Goal: Task Accomplishment & Management: Use online tool/utility

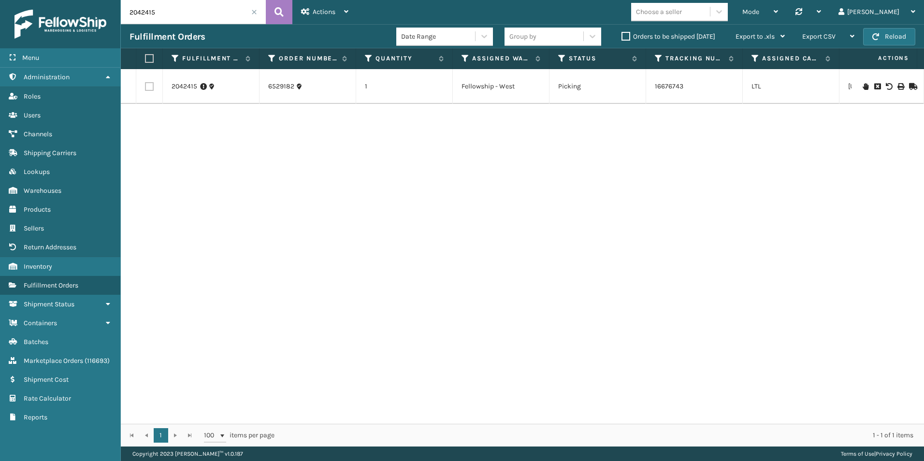
scroll to position [0, 598]
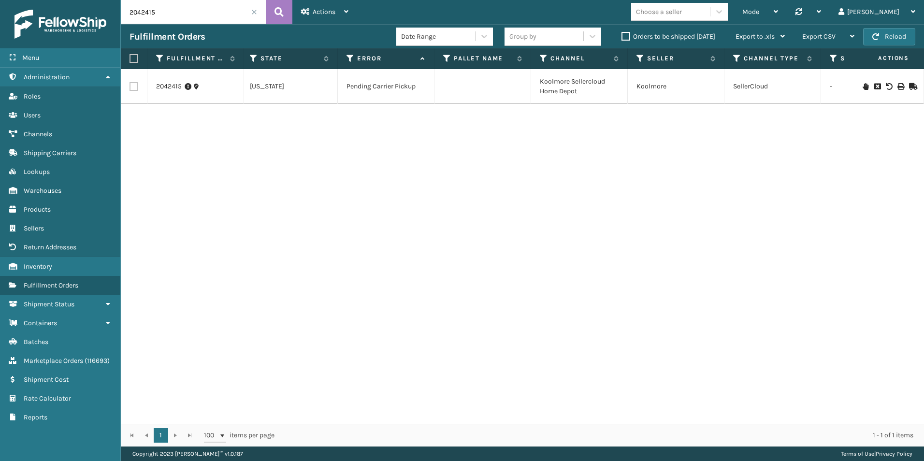
click at [624, 37] on label "Orders to be shipped [DATE]" at bounding box center [668, 36] width 94 height 8
click at [622, 37] on input "Orders to be shipped [DATE]" at bounding box center [621, 34] width 0 height 6
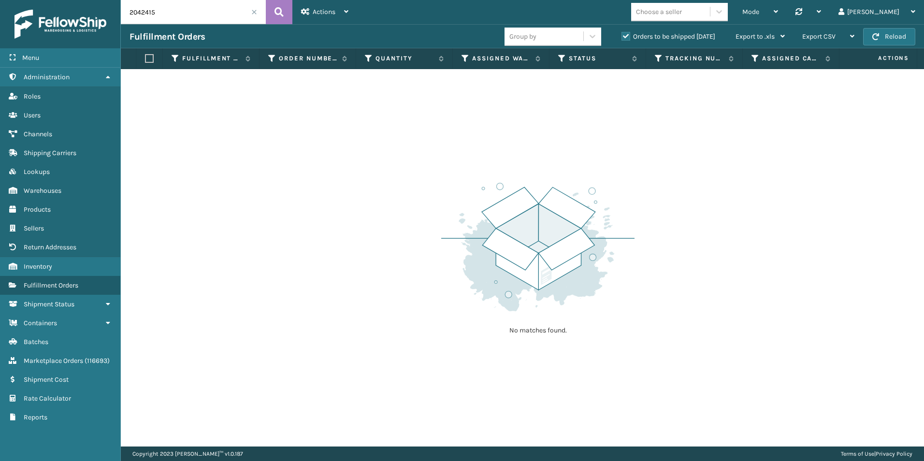
click at [254, 12] on span at bounding box center [254, 12] width 6 height 6
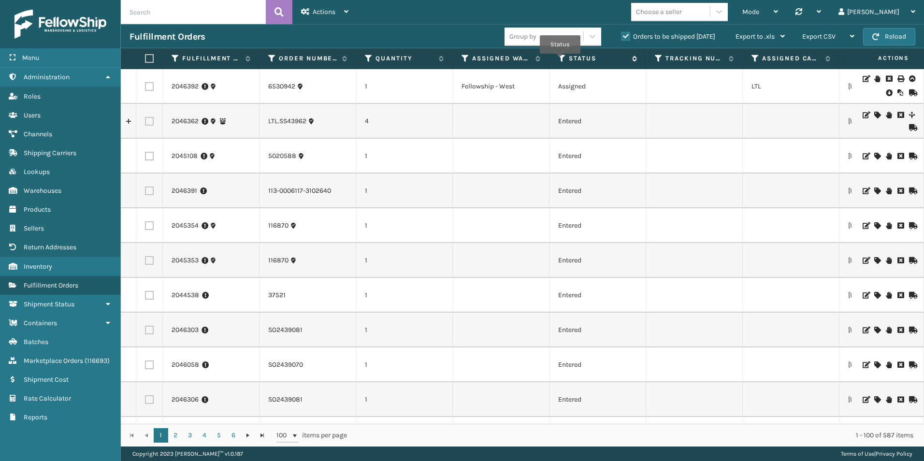
click at [560, 60] on icon at bounding box center [562, 58] width 8 height 9
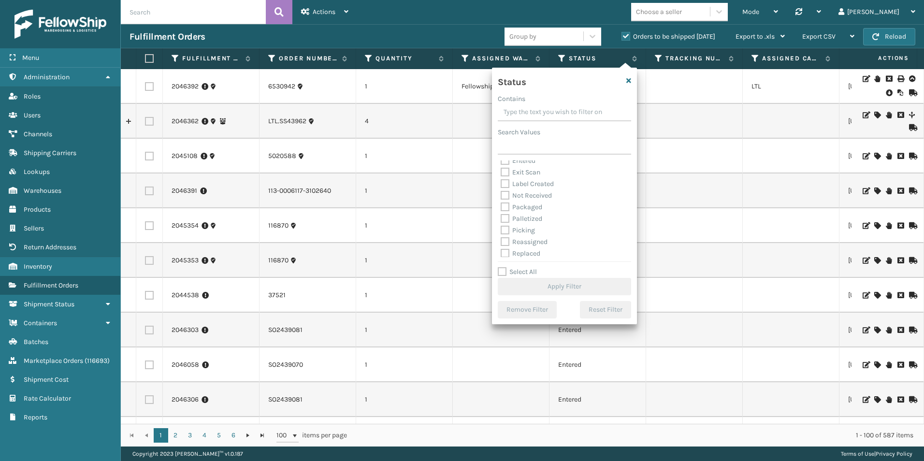
scroll to position [54, 0]
click at [501, 205] on label "Picking" at bounding box center [517, 204] width 34 height 8
click at [501, 205] on input "Picking" at bounding box center [500, 202] width 0 height 6
checkbox input "true"
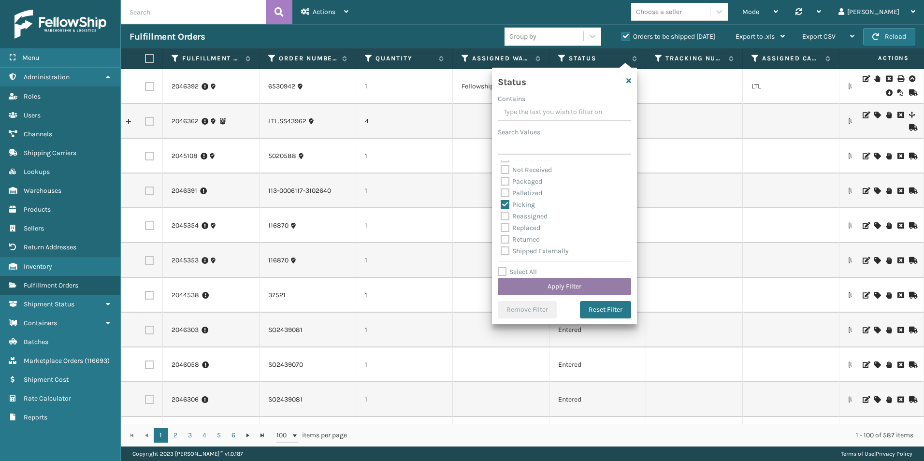
click at [565, 286] on button "Apply Filter" at bounding box center [564, 286] width 133 height 17
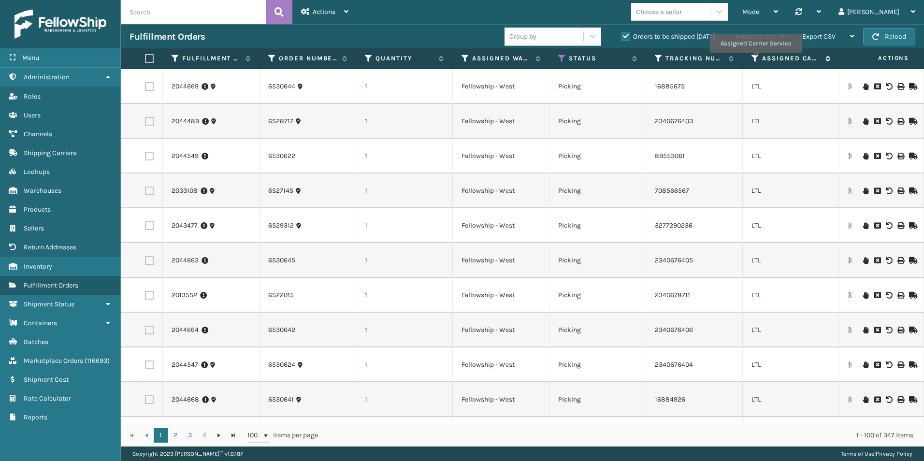
click at [755, 59] on icon at bounding box center [755, 58] width 8 height 9
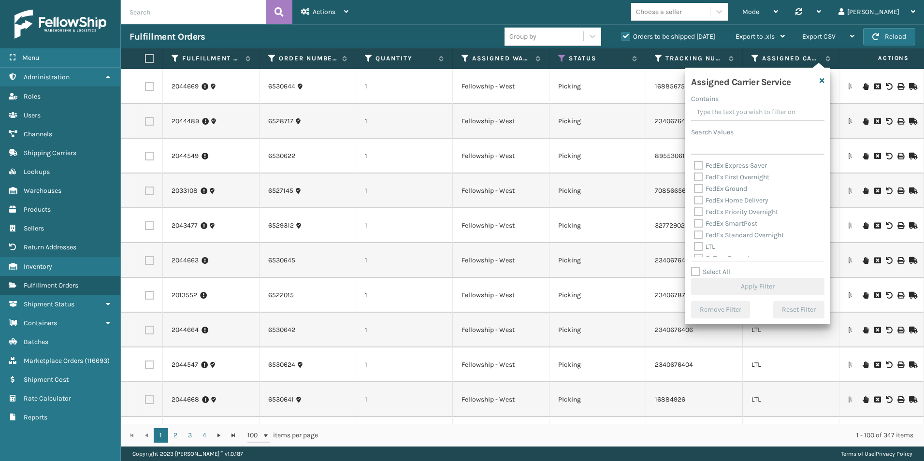
scroll to position [104, 0]
click at [694, 272] on label "Select All" at bounding box center [710, 272] width 39 height 8
click at [694, 267] on input "Select All" at bounding box center [763, 266] width 145 height 1
checkbox input "true"
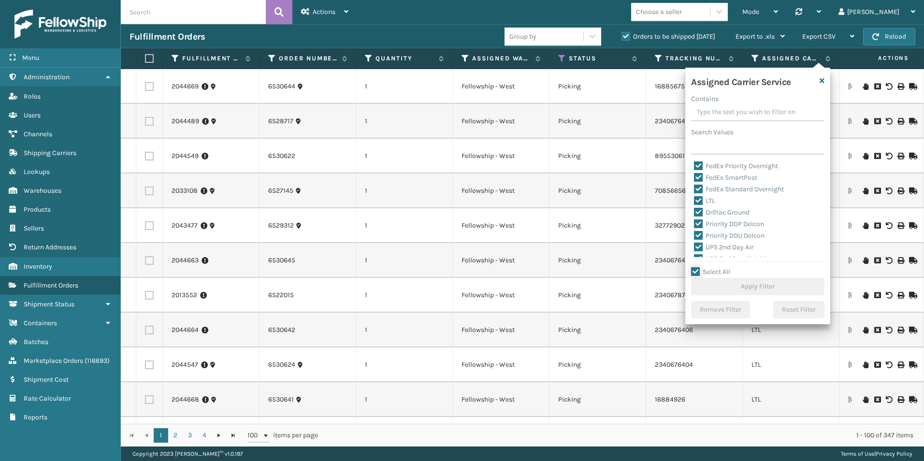
checkbox input "true"
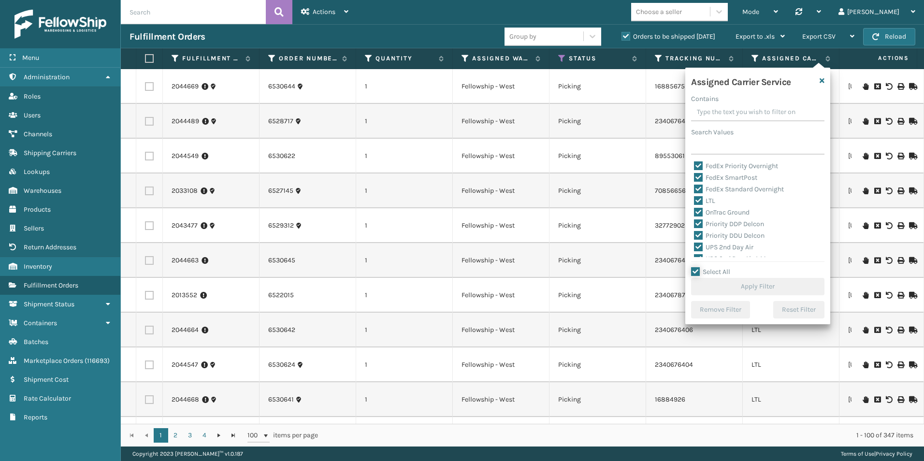
checkbox input "true"
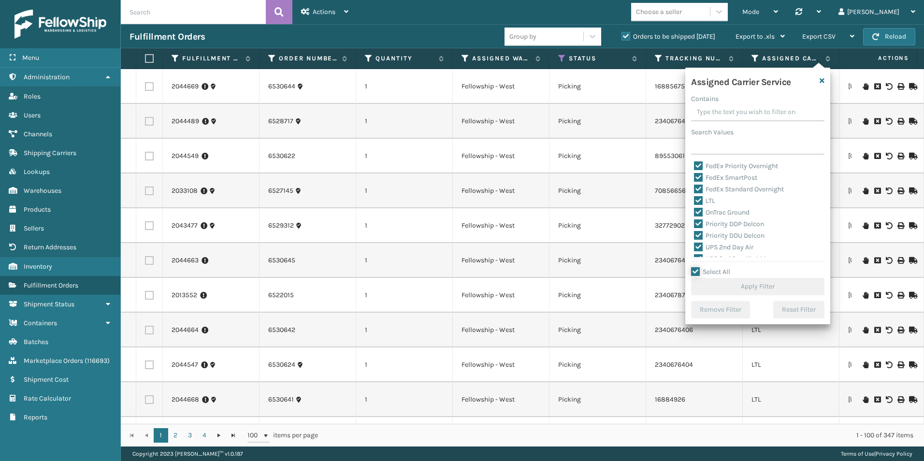
checkbox input "true"
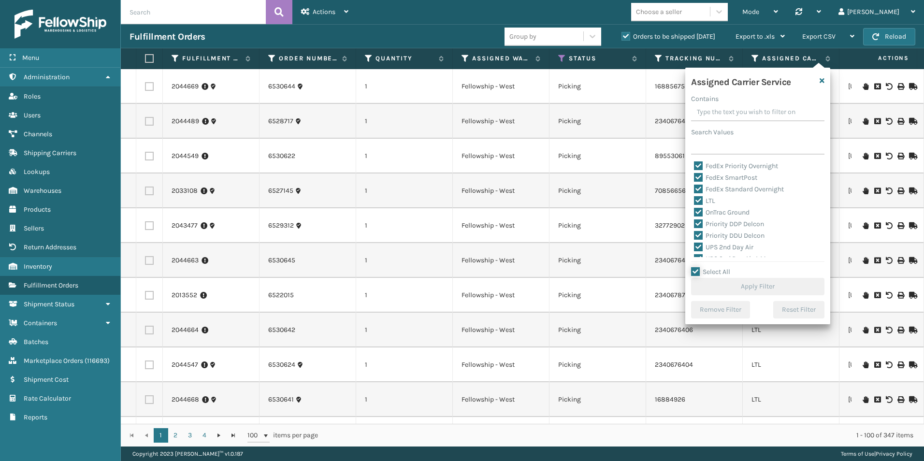
checkbox input "true"
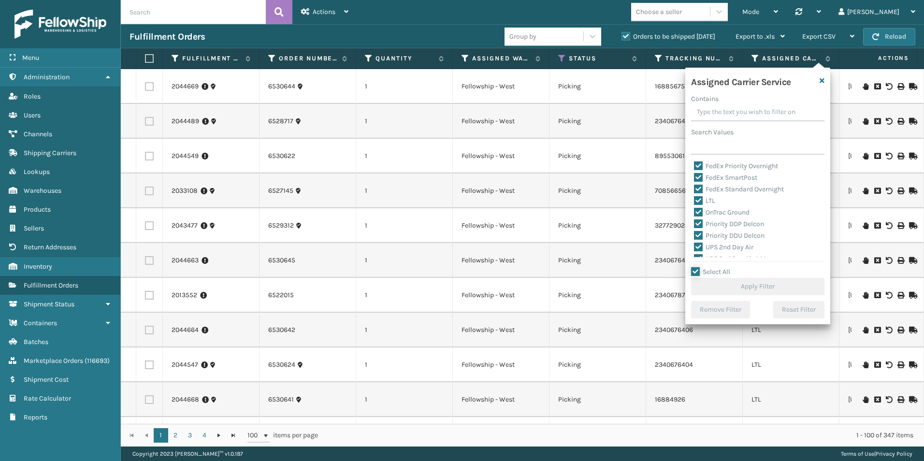
checkbox input "true"
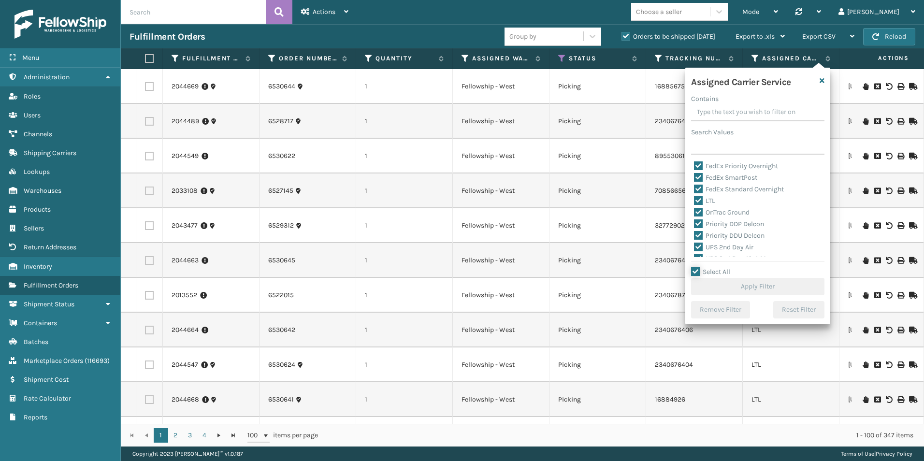
checkbox input "true"
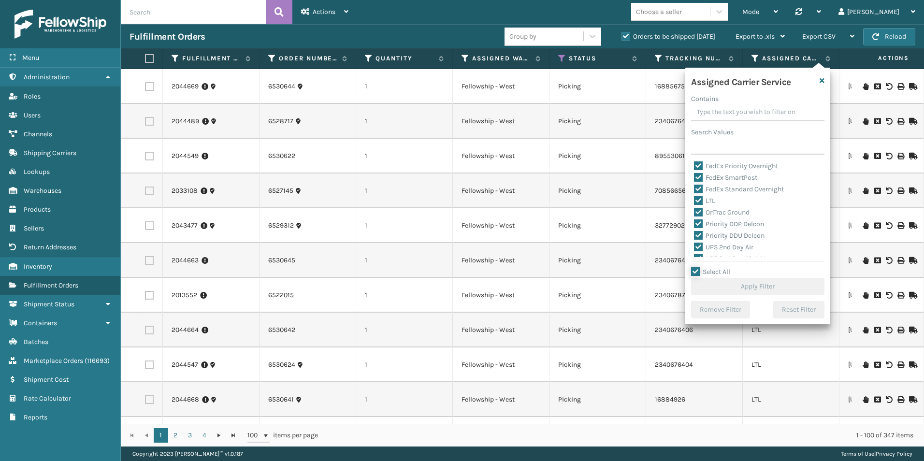
checkbox input "true"
click at [699, 199] on label "LTL" at bounding box center [704, 201] width 21 height 8
click at [694, 199] on input "LTL" at bounding box center [694, 198] width 0 height 6
checkbox input "false"
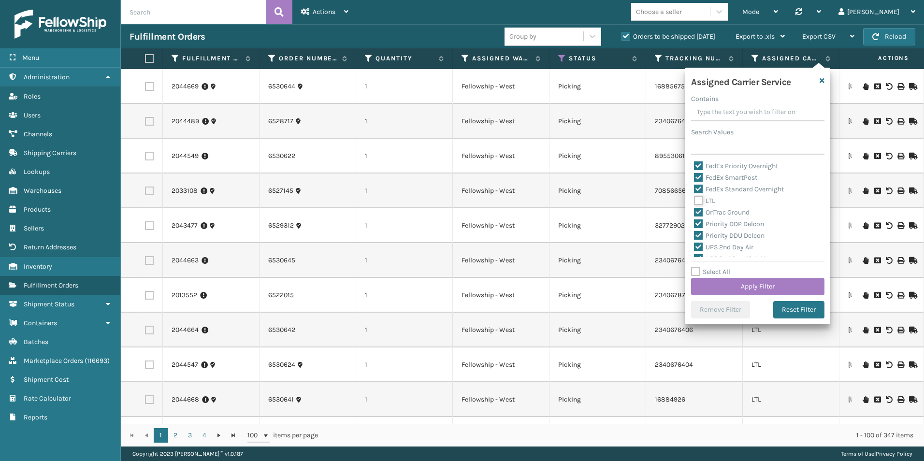
checkbox input "false"
click at [747, 284] on button "Apply Filter" at bounding box center [757, 286] width 133 height 17
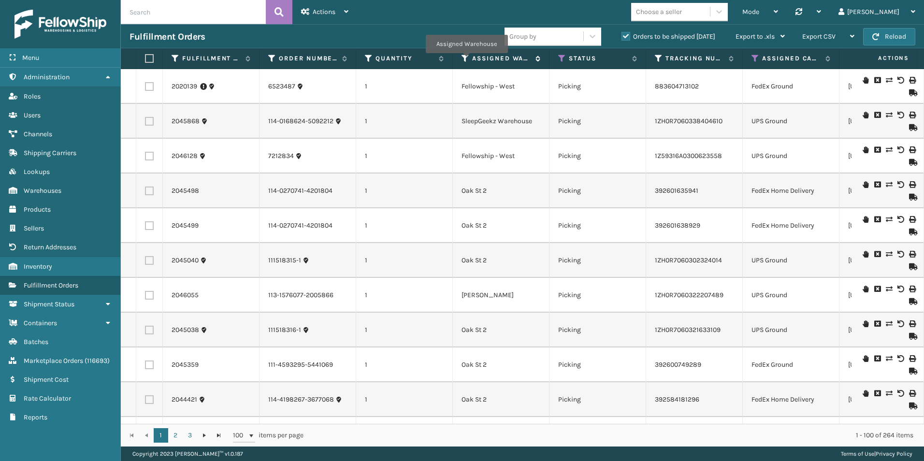
click at [466, 59] on icon at bounding box center [465, 58] width 8 height 9
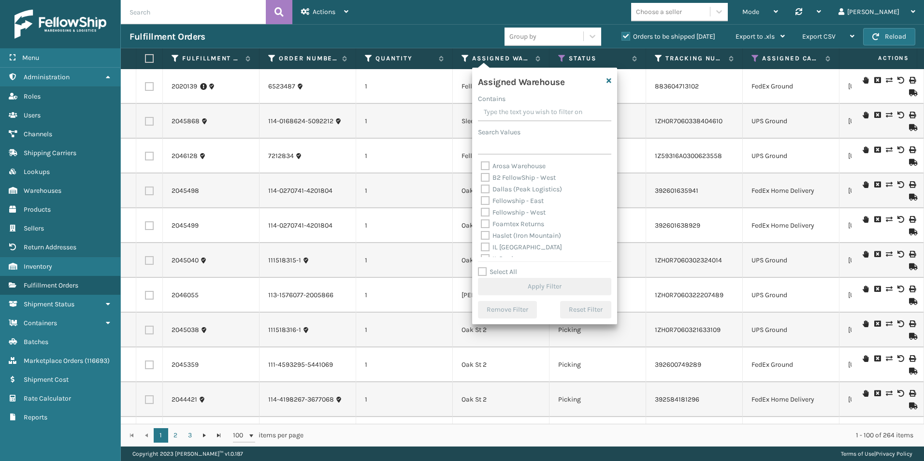
click at [486, 211] on label "Fellowship - West" at bounding box center [513, 212] width 65 height 8
click at [481, 211] on input "Fellowship - West" at bounding box center [481, 210] width 0 height 6
checkbox input "true"
click at [543, 283] on button "Apply Filter" at bounding box center [544, 286] width 133 height 17
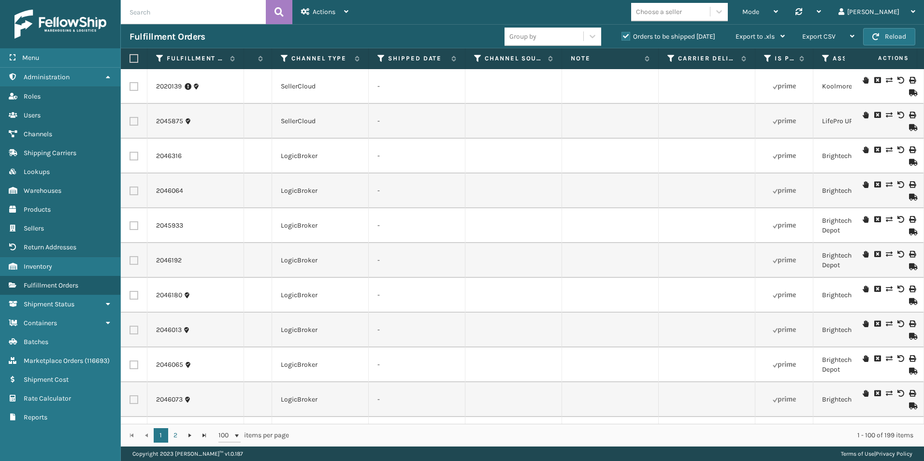
scroll to position [0, 1065]
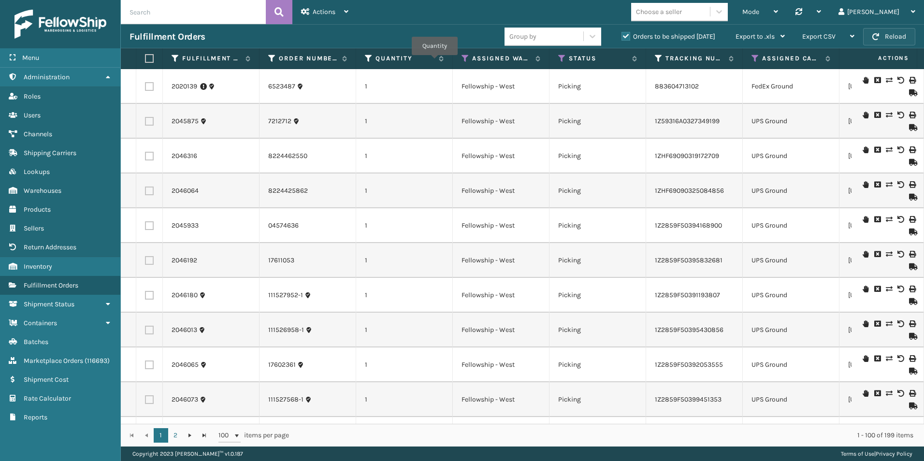
click at [881, 36] on button "Reload" at bounding box center [889, 36] width 52 height 17
click at [874, 41] on button "Reload" at bounding box center [889, 36] width 52 height 17
